Goal: Book appointment/travel/reservation

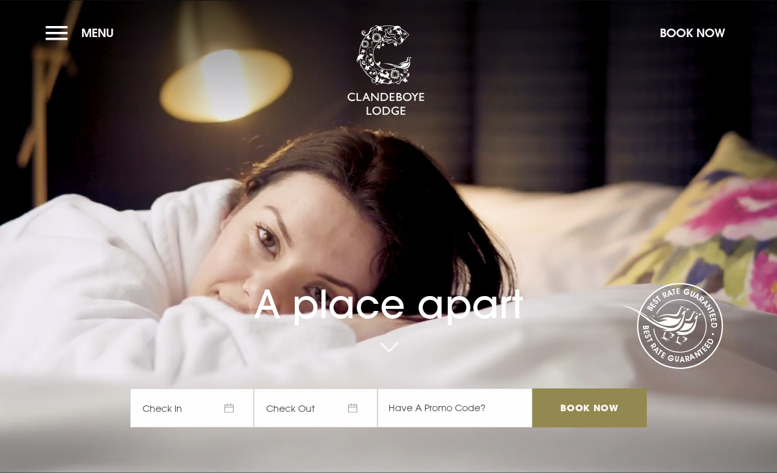
click at [64, 34] on button "Menu" at bounding box center [83, 33] width 75 height 28
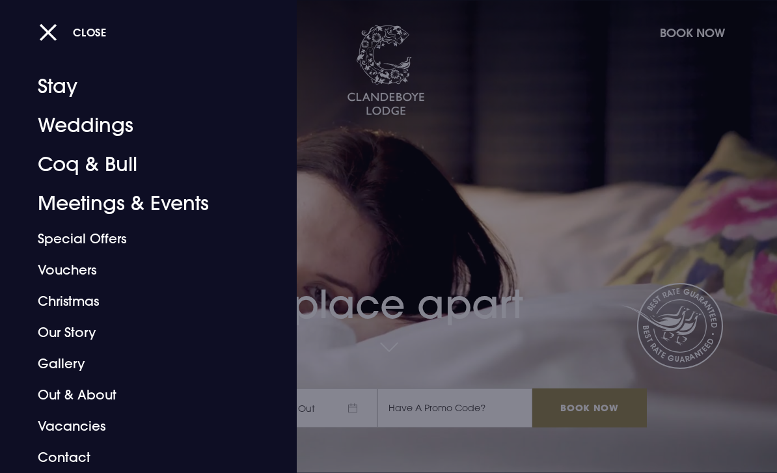
scroll to position [16, 0]
click at [73, 129] on link "Weddings" at bounding box center [140, 125] width 204 height 39
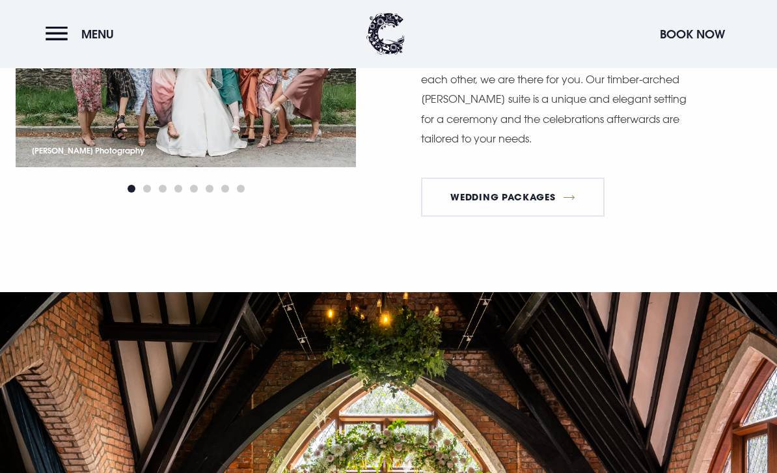
scroll to position [1856, 0]
click at [518, 217] on link "Wedding Packages" at bounding box center [512, 197] width 183 height 39
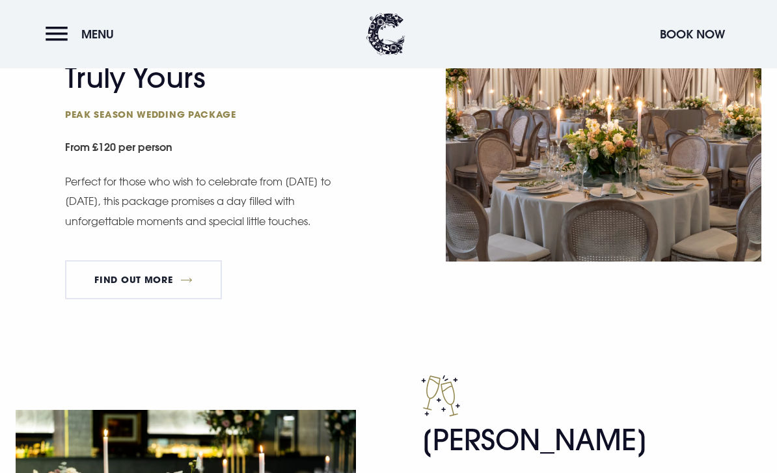
scroll to position [818, 0]
click at [123, 280] on link "FIND OUT MORE" at bounding box center [143, 280] width 157 height 39
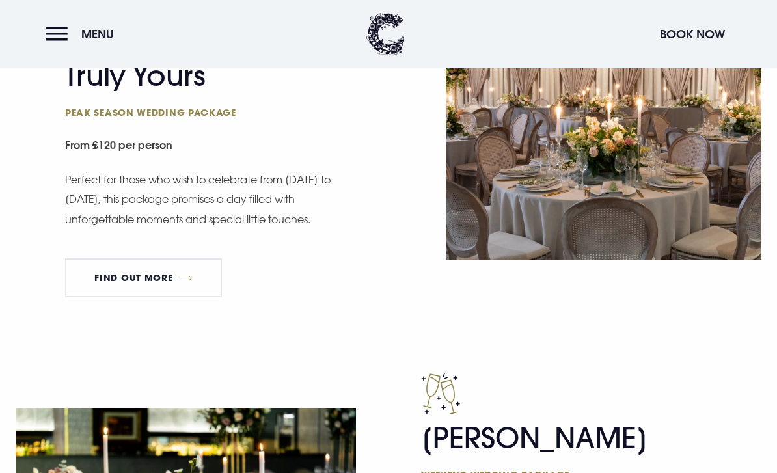
scroll to position [820, 0]
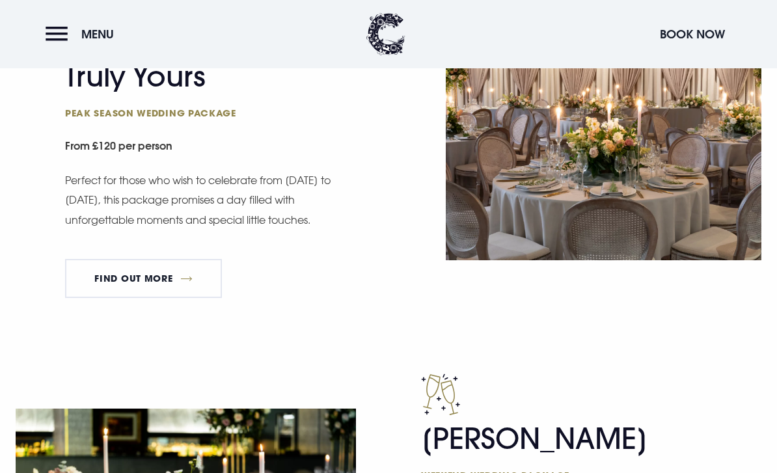
click at [118, 275] on link "FIND OUT MORE" at bounding box center [143, 278] width 157 height 39
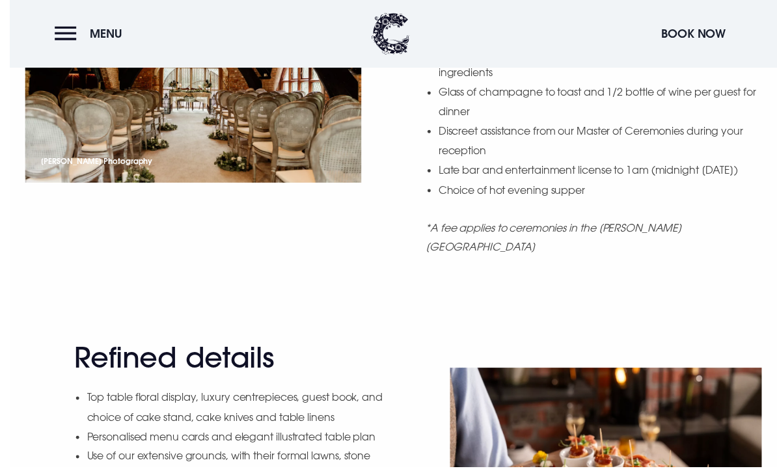
scroll to position [1276, 0]
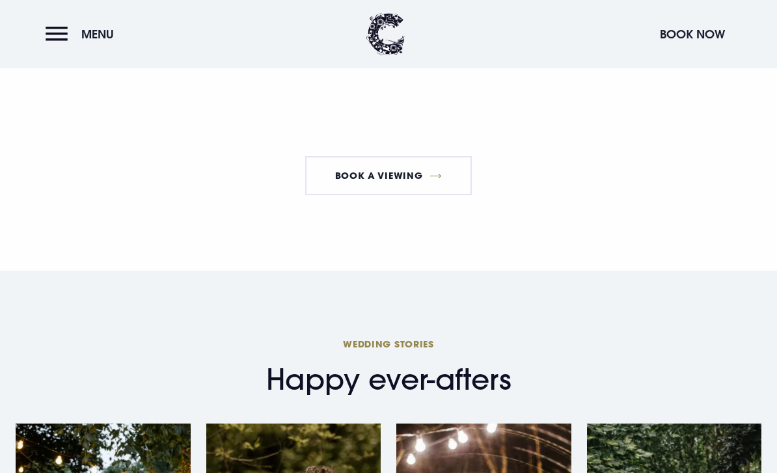
scroll to position [1762, 0]
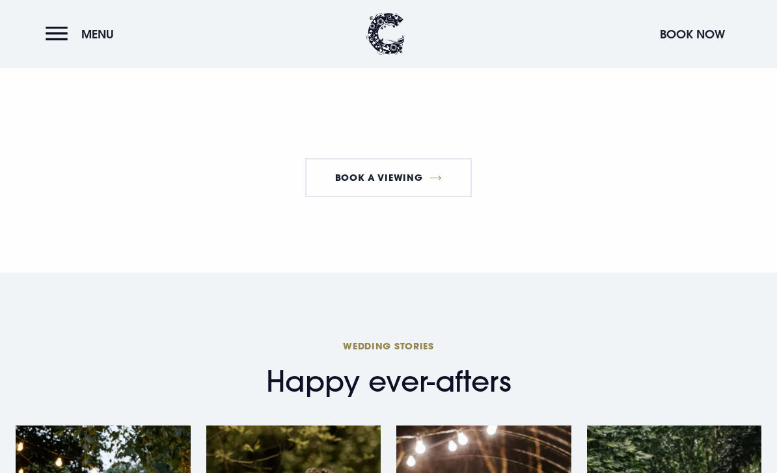
click at [403, 174] on link "Book a Viewing" at bounding box center [388, 178] width 167 height 39
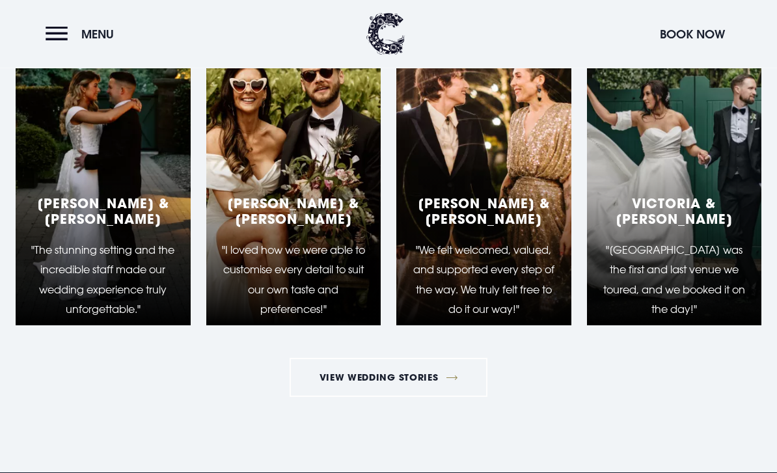
scroll to position [2171, 0]
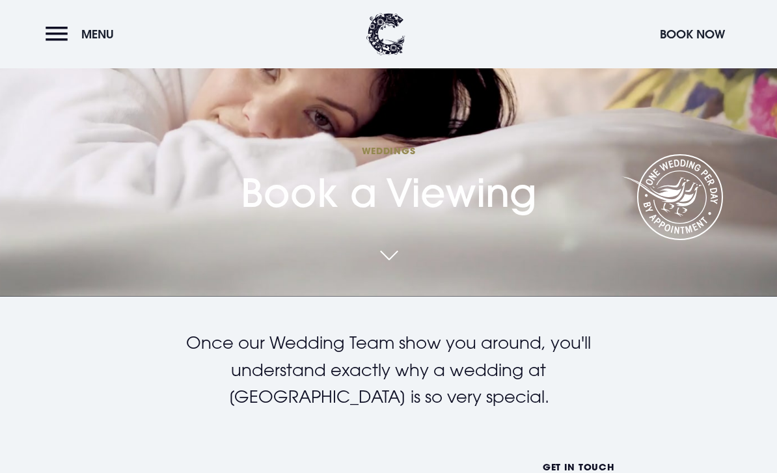
scroll to position [171, 0]
